Goal: Navigation & Orientation: Find specific page/section

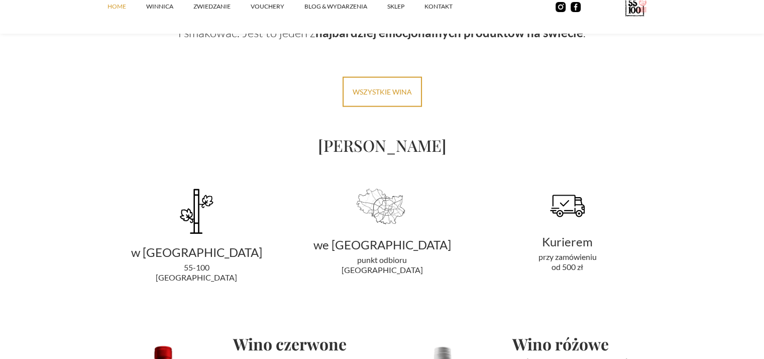
scroll to position [1909, 0]
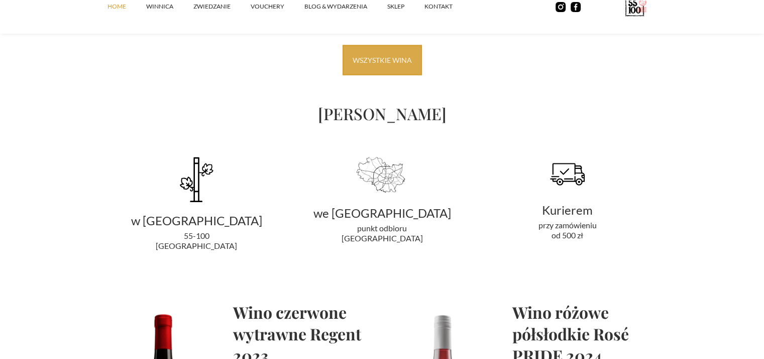
click at [375, 57] on link "Wszystkie wina" at bounding box center [382, 60] width 79 height 30
